Goal: Information Seeking & Learning: Learn about a topic

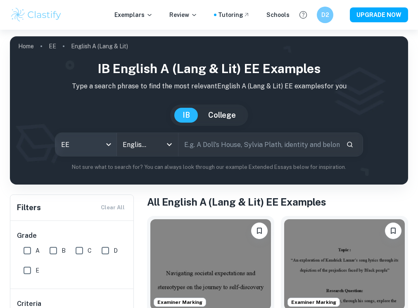
click at [110, 144] on body "We value your privacy We use cookies to enhance your browsing experience, serve…" at bounding box center [209, 184] width 418 height 308
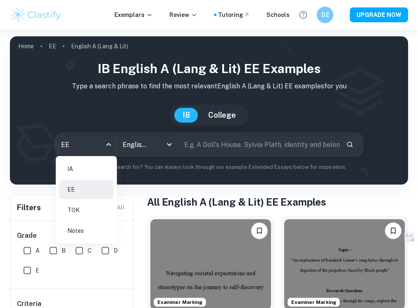
click at [99, 171] on li "IA" at bounding box center [86, 169] width 55 height 19
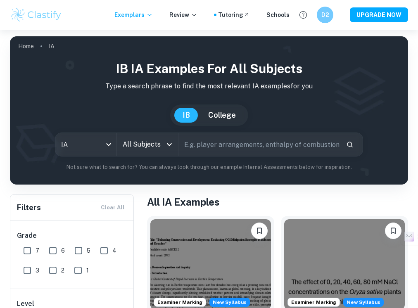
click at [174, 144] on icon "Open" at bounding box center [170, 145] width 10 height 10
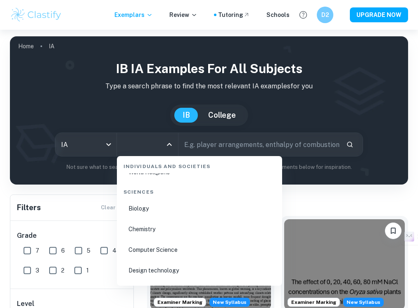
scroll to position [1282, 0]
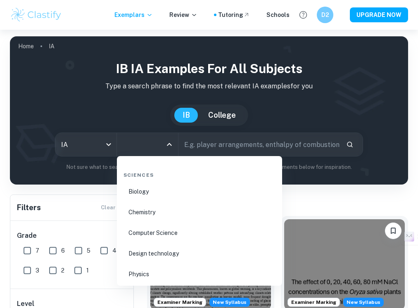
click at [153, 207] on li "Chemistry" at bounding box center [199, 212] width 159 height 19
type input "Chemistry"
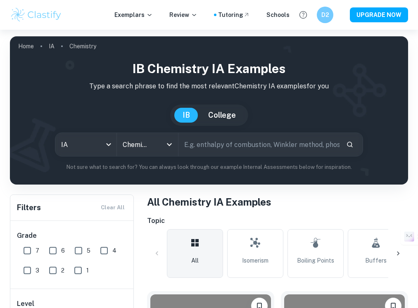
click at [242, 143] on input "text" at bounding box center [259, 144] width 161 height 23
type input "combustion of alcoho;"
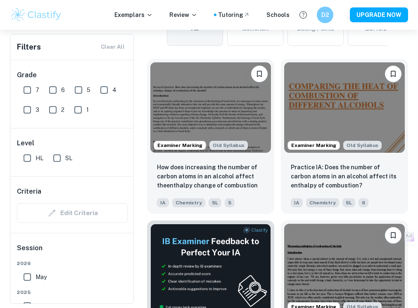
scroll to position [233, 0]
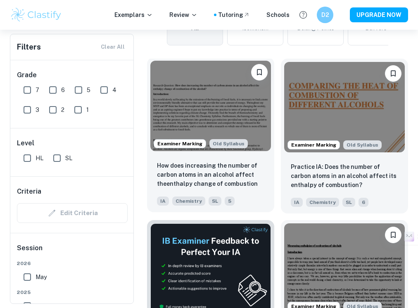
click at [212, 98] on img at bounding box center [211, 106] width 121 height 91
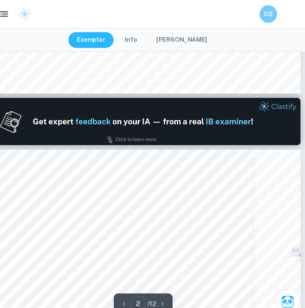
scroll to position [352, 0]
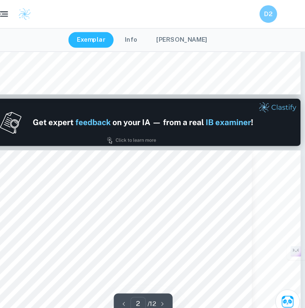
type input "1"
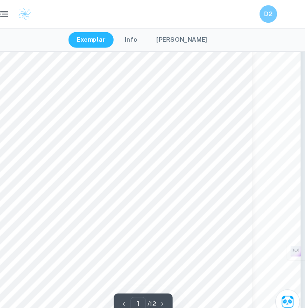
scroll to position [0, 0]
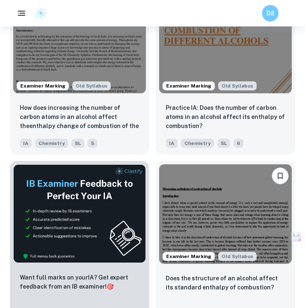
scroll to position [346, 0]
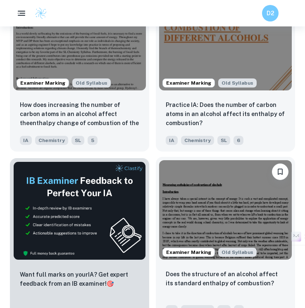
click at [194, 215] on img at bounding box center [225, 210] width 133 height 100
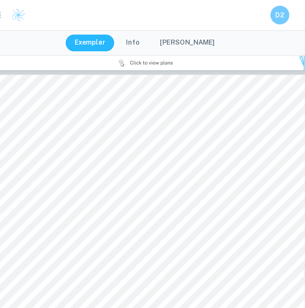
scroll to position [935, 0]
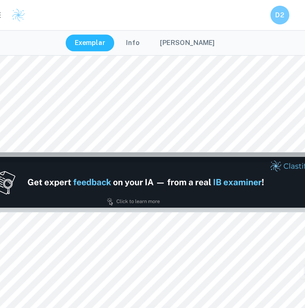
type input "1"
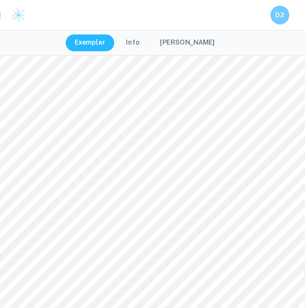
scroll to position [58, 0]
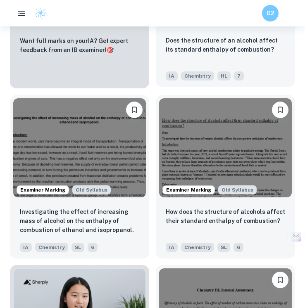
scroll to position [582, 0]
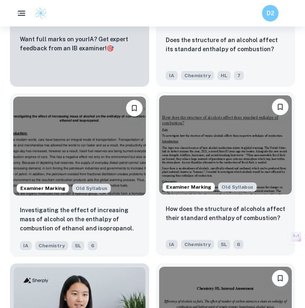
click at [214, 132] on img at bounding box center [225, 146] width 133 height 100
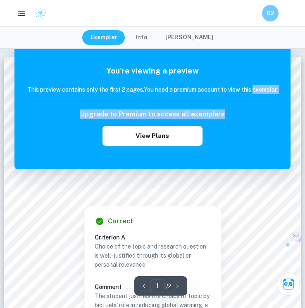
drag, startPoint x: 67, startPoint y: 96, endPoint x: 64, endPoint y: 141, distance: 45.2
click at [64, 141] on div "You're viewing a preview This preview contains only the first 2 pages. You need…" at bounding box center [152, 105] width 251 height 81
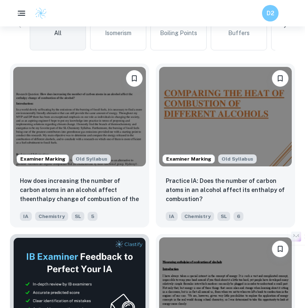
scroll to position [257, 0]
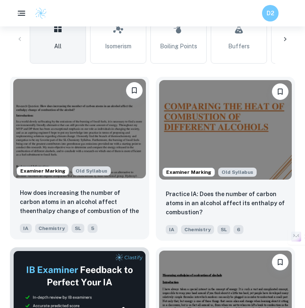
click at [88, 142] on img at bounding box center [79, 129] width 133 height 100
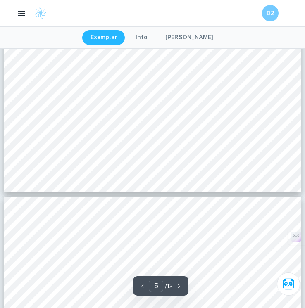
scroll to position [2025, 0]
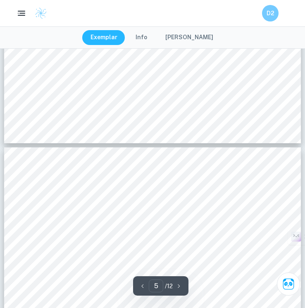
type input "6"
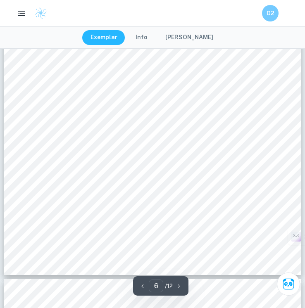
scroll to position [2174, 0]
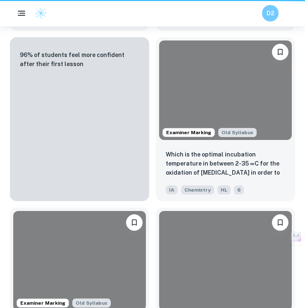
scroll to position [257, 0]
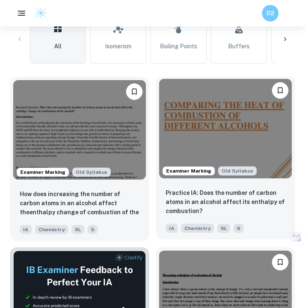
click at [208, 129] on img at bounding box center [225, 129] width 133 height 100
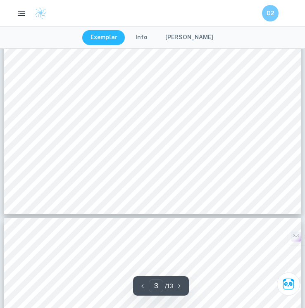
scroll to position [1208, 0]
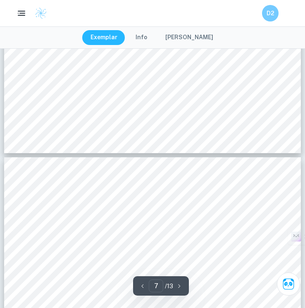
type input "8"
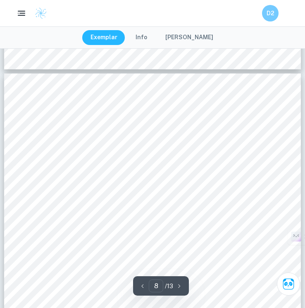
scroll to position [3049, 0]
